Goal: Obtain resource: Download file/media

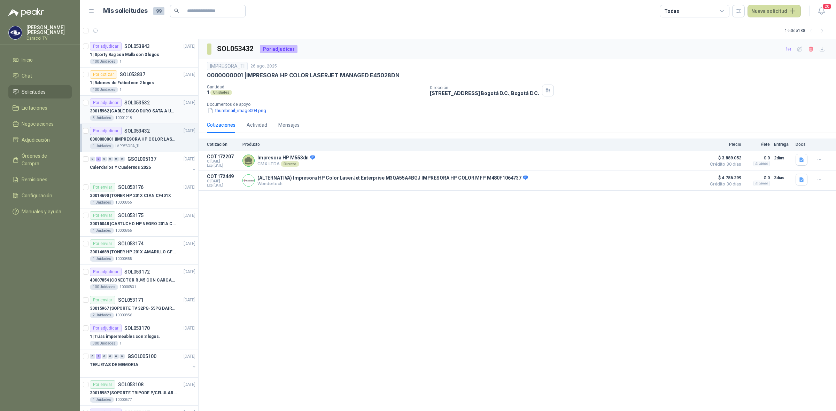
click at [147, 116] on div "3 Unidades 10001218" at bounding box center [143, 118] width 106 height 6
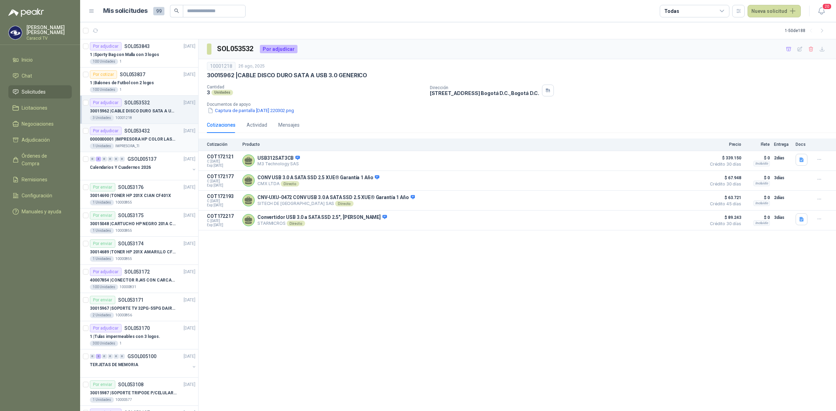
click at [143, 140] on p "0000000001 | IMPRESORA HP COLOR LASERJET MANAGED E45028DN" at bounding box center [133, 139] width 87 height 7
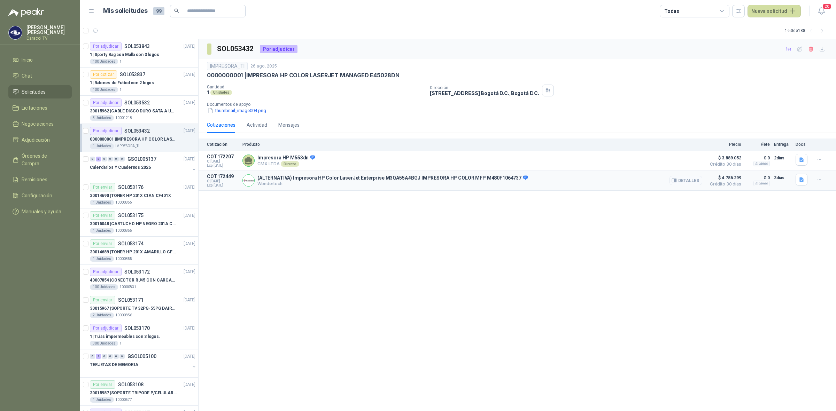
click at [679, 181] on button "Detalles" at bounding box center [685, 180] width 33 height 9
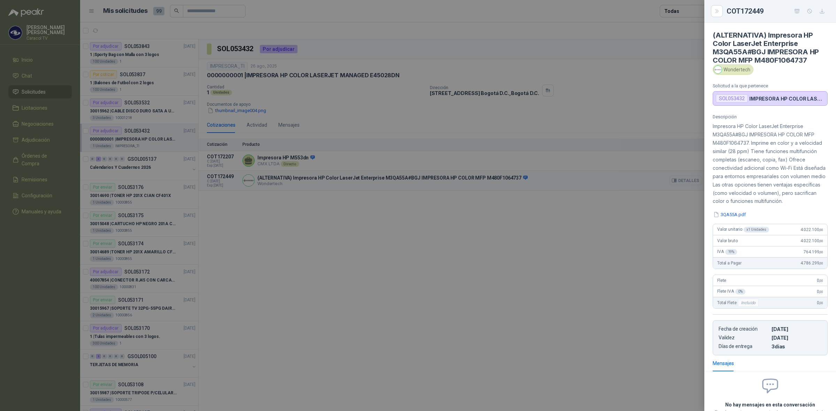
scroll to position [67, 0]
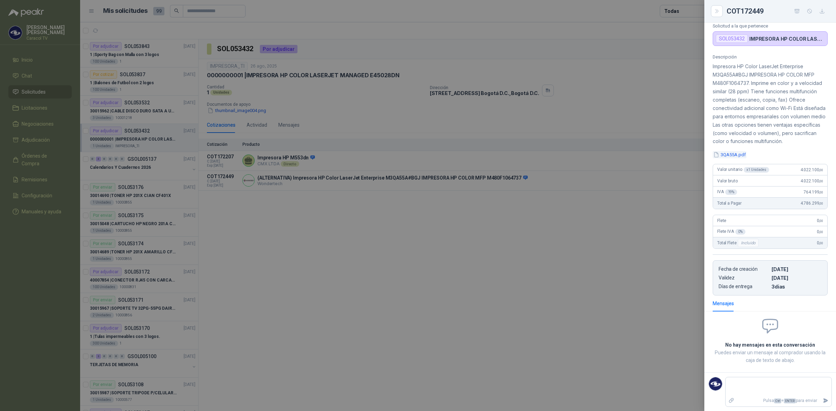
click at [730, 154] on button "3QA55A.pdf" at bounding box center [730, 154] width 34 height 7
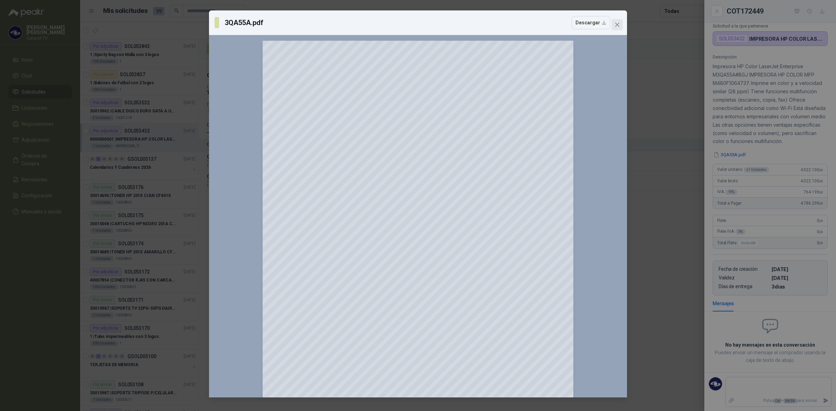
click at [619, 25] on icon "close" at bounding box center [617, 25] width 6 height 6
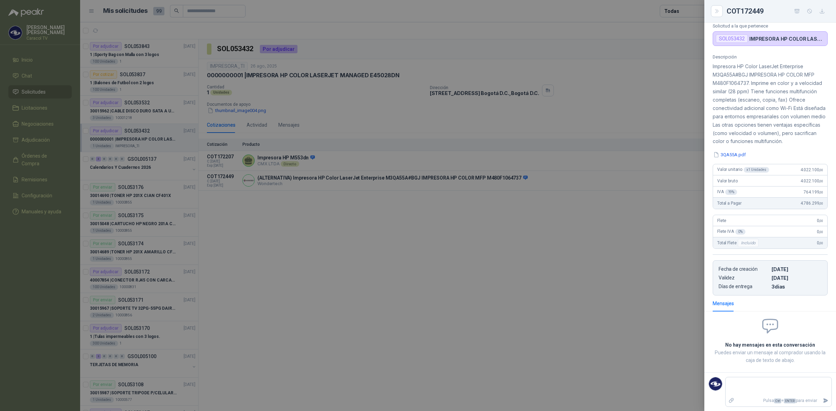
click at [302, 229] on div at bounding box center [418, 205] width 836 height 411
